Goal: Browse casually

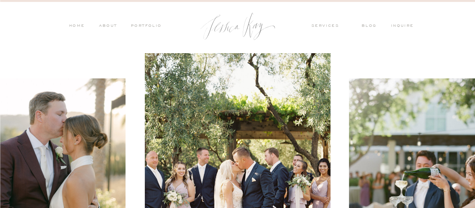
click at [148, 23] on nav "PORTFOLIO" at bounding box center [146, 26] width 32 height 7
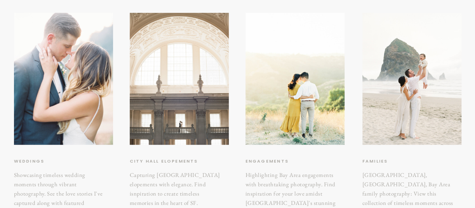
scroll to position [38, 0]
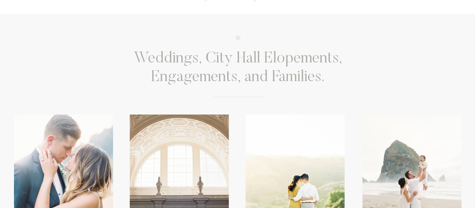
click at [188, 125] on div at bounding box center [179, 181] width 99 height 132
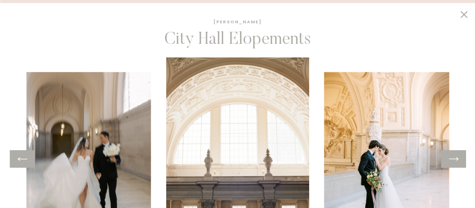
scroll to position [1130, 0]
click at [452, 155] on icon at bounding box center [453, 159] width 11 height 12
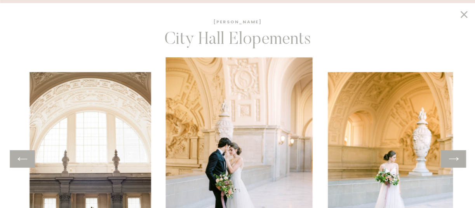
click at [451, 152] on div at bounding box center [453, 158] width 25 height 17
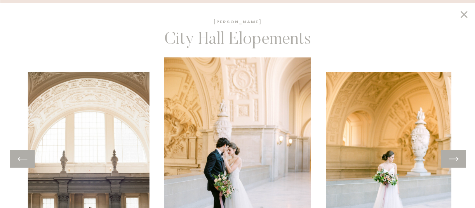
scroll to position [1208, 0]
click at [460, 158] on div at bounding box center [453, 158] width 25 height 17
click at [455, 159] on icon at bounding box center [454, 158] width 10 height 3
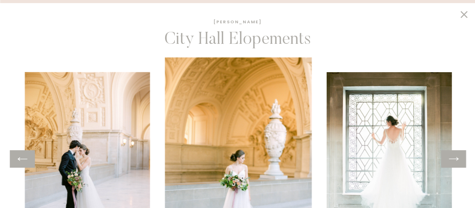
click at [455, 159] on icon at bounding box center [454, 158] width 10 height 3
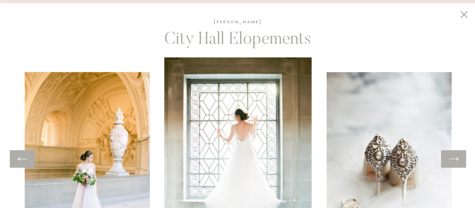
click at [455, 159] on icon at bounding box center [454, 158] width 10 height 3
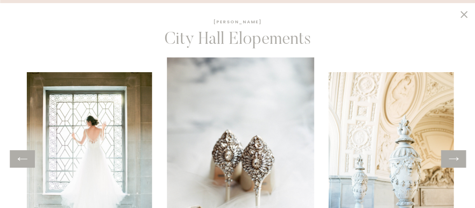
click at [455, 159] on icon at bounding box center [454, 158] width 10 height 3
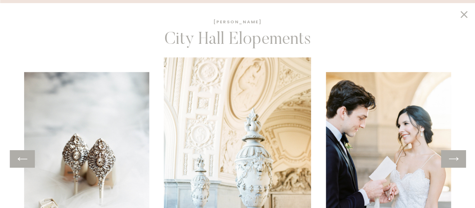
click at [455, 159] on icon at bounding box center [454, 158] width 10 height 3
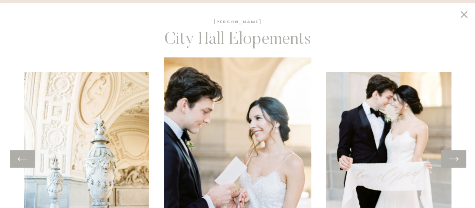
click at [455, 159] on icon at bounding box center [454, 158] width 10 height 3
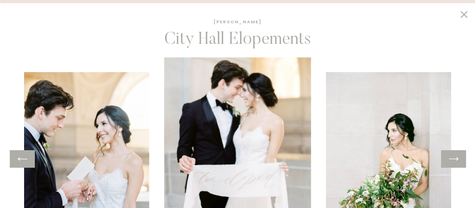
click at [455, 159] on icon at bounding box center [454, 158] width 10 height 3
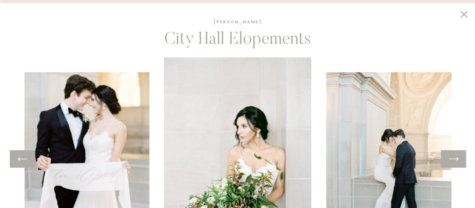
click at [455, 159] on icon at bounding box center [454, 158] width 10 height 3
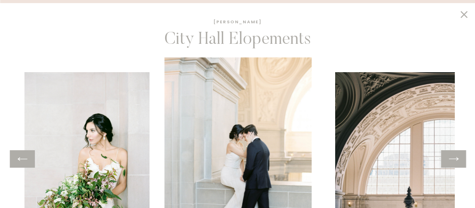
click at [455, 159] on icon at bounding box center [454, 158] width 10 height 3
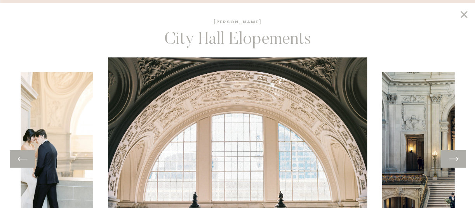
click at [455, 159] on icon at bounding box center [454, 158] width 10 height 3
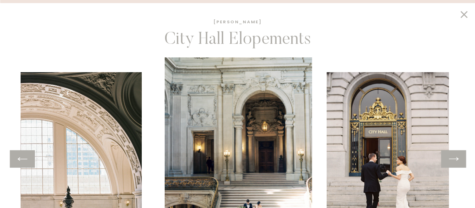
click at [455, 159] on icon at bounding box center [454, 158] width 10 height 3
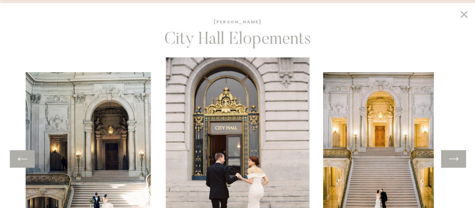
click at [455, 159] on icon at bounding box center [454, 158] width 10 height 3
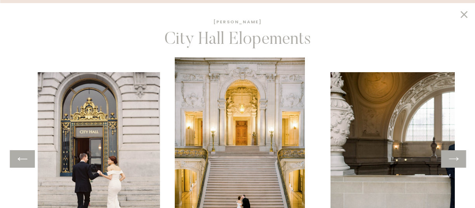
click at [455, 159] on icon at bounding box center [454, 158] width 10 height 3
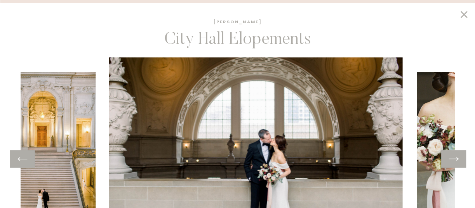
click at [455, 159] on icon at bounding box center [454, 158] width 10 height 3
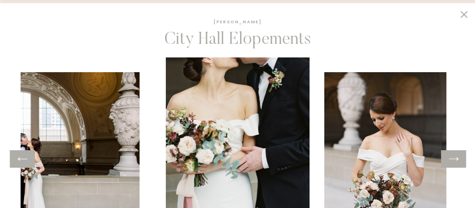
click at [455, 159] on icon at bounding box center [454, 158] width 10 height 3
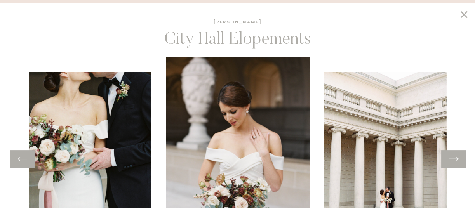
click at [455, 159] on icon at bounding box center [454, 158] width 10 height 3
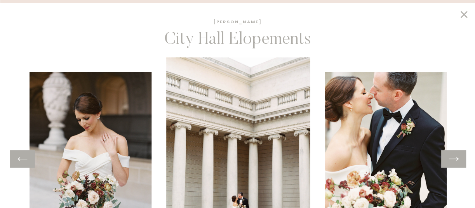
click at [455, 159] on icon at bounding box center [454, 158] width 10 height 3
